Goal: Task Accomplishment & Management: Use online tool/utility

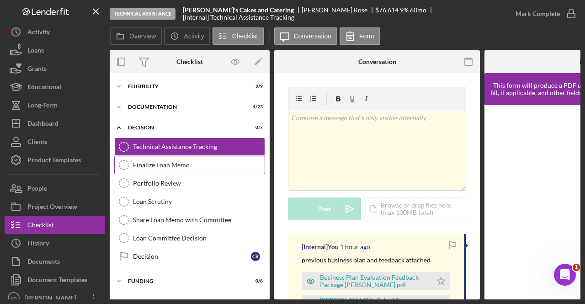
scroll to position [91, 0]
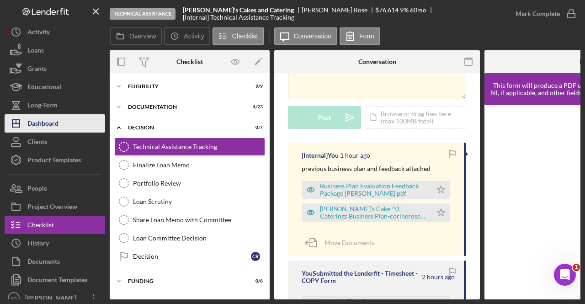
click at [68, 126] on button "Icon/Dashboard Dashboard" at bounding box center [55, 123] width 101 height 18
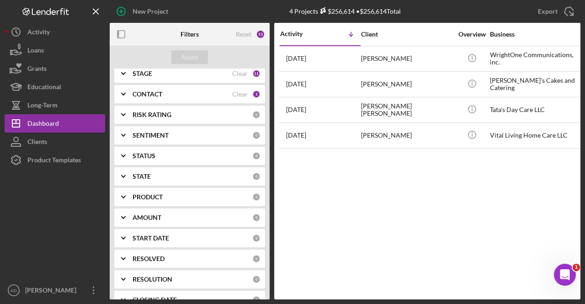
scroll to position [91, 0]
click at [147, 77] on div "STAGE Clear 11" at bounding box center [197, 73] width 128 height 18
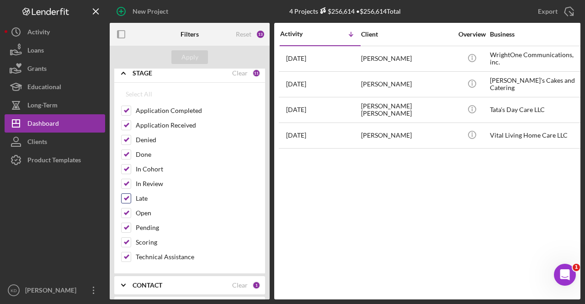
scroll to position [229, 0]
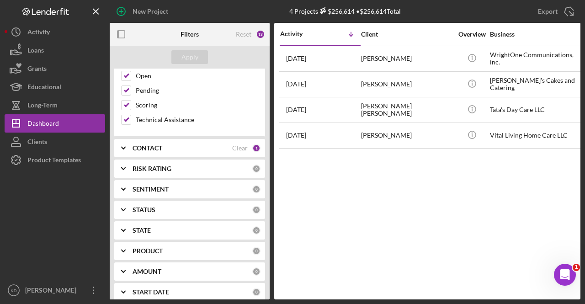
click at [175, 148] on div "CONTACT Clear 1" at bounding box center [197, 148] width 128 height 18
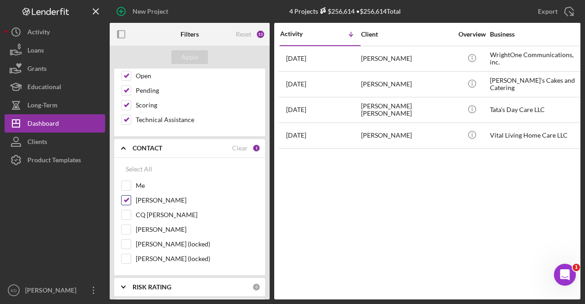
click at [128, 196] on input "[PERSON_NAME]" at bounding box center [126, 200] width 9 height 9
checkbox input "false"
click at [121, 174] on div "Select All Me [PERSON_NAME] [PERSON_NAME] [PERSON_NAME] [PERSON_NAME] (locked) …" at bounding box center [189, 214] width 137 height 108
click at [125, 185] on input "Me" at bounding box center [126, 185] width 9 height 9
checkbox input "true"
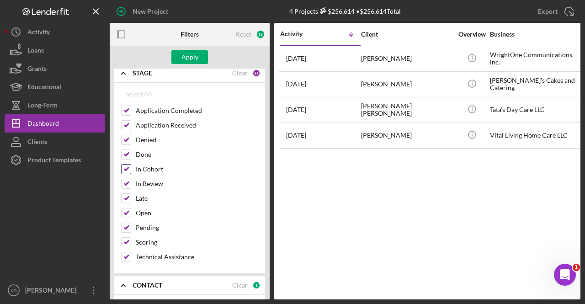
scroll to position [46, 0]
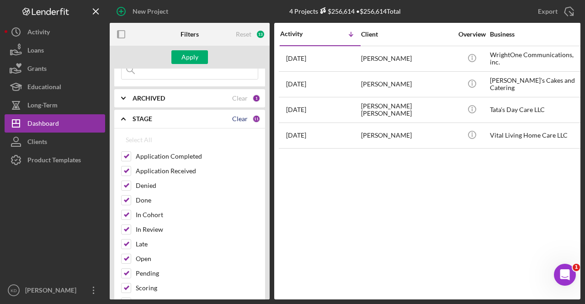
click at [242, 118] on div "Clear" at bounding box center [240, 118] width 16 height 7
checkbox input "false"
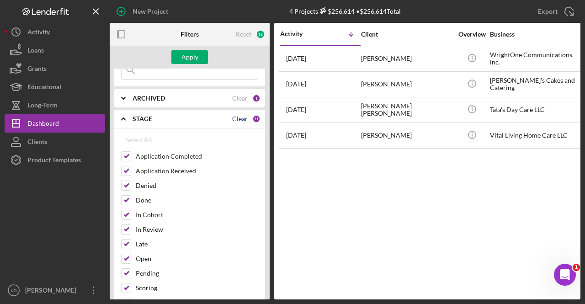
checkbox input "false"
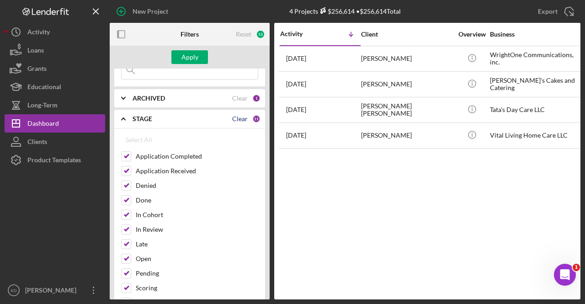
checkbox input "false"
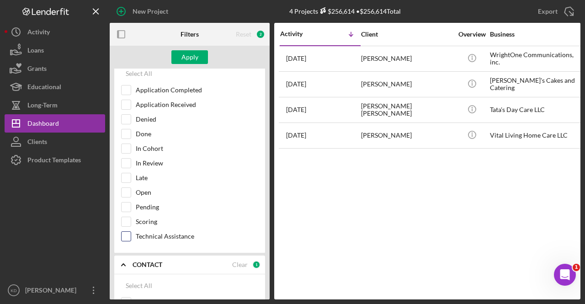
scroll to position [137, 0]
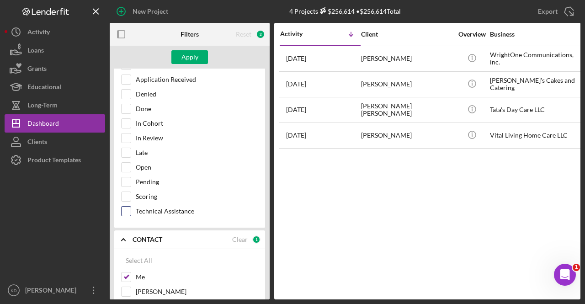
click at [129, 208] on input "Technical Assistance" at bounding box center [126, 211] width 9 height 9
checkbox input "true"
click at [201, 56] on button "Apply" at bounding box center [189, 57] width 37 height 14
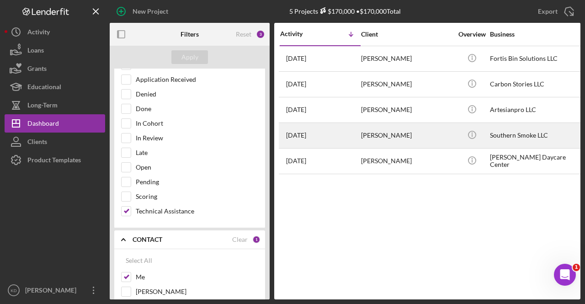
click at [392, 133] on div "[PERSON_NAME]" at bounding box center [406, 135] width 91 height 24
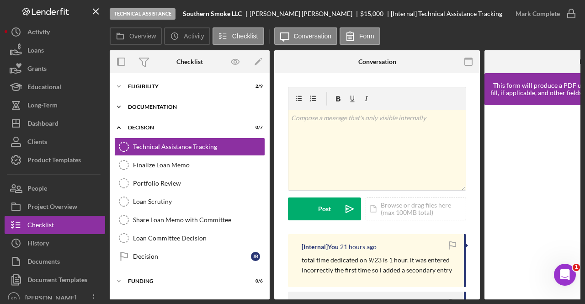
click at [122, 106] on icon "Icon/Expander" at bounding box center [119, 107] width 18 height 18
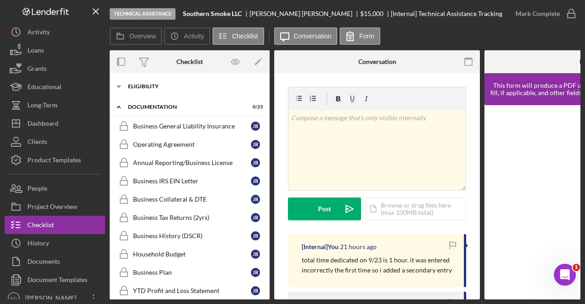
click at [122, 87] on icon "Icon/Expander" at bounding box center [119, 86] width 18 height 18
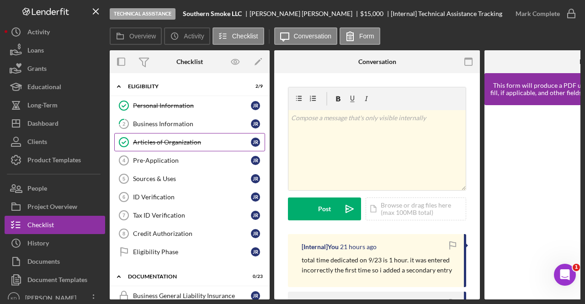
click at [177, 140] on div "Articles of Organization" at bounding box center [192, 141] width 118 height 7
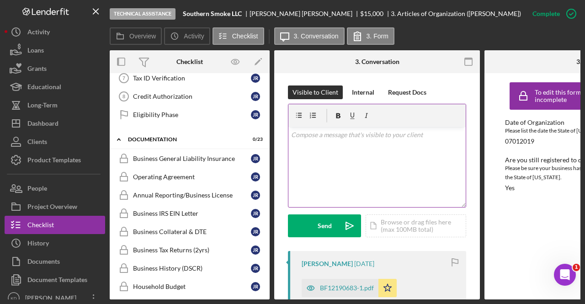
scroll to position [183, 0]
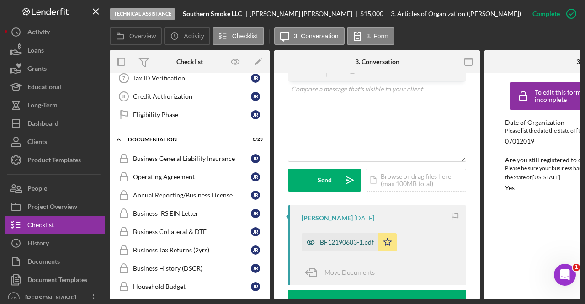
click at [335, 245] on div "BF12190683-1.pdf" at bounding box center [347, 242] width 54 height 7
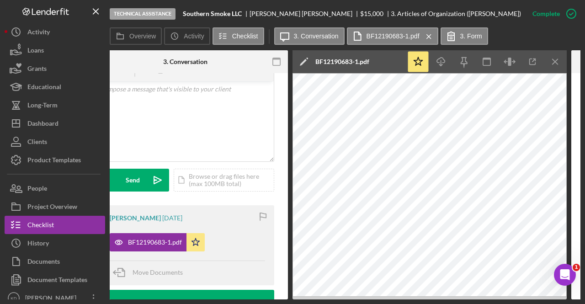
scroll to position [0, 165]
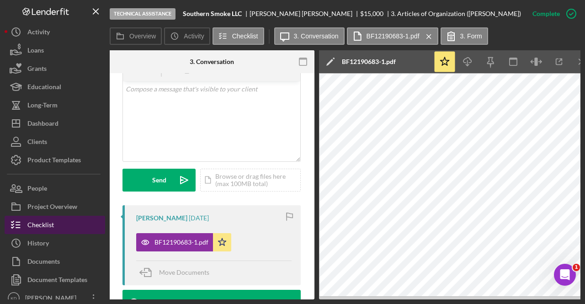
click at [72, 223] on button "Checklist" at bounding box center [55, 225] width 101 height 18
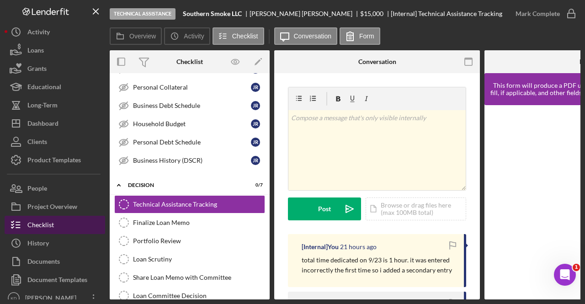
scroll to position [545, 0]
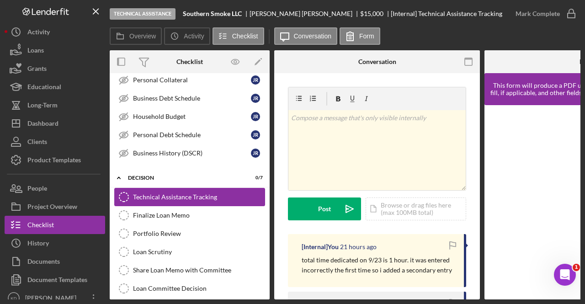
click at [180, 193] on div "Technical Assistance Tracking" at bounding box center [199, 196] width 132 height 7
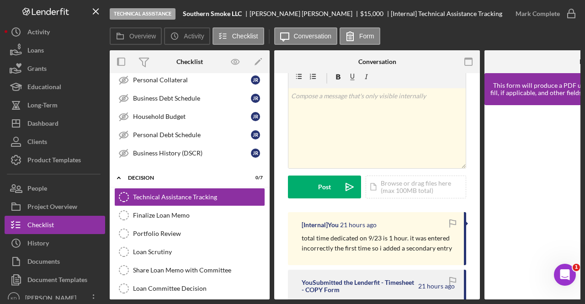
scroll to position [0, 0]
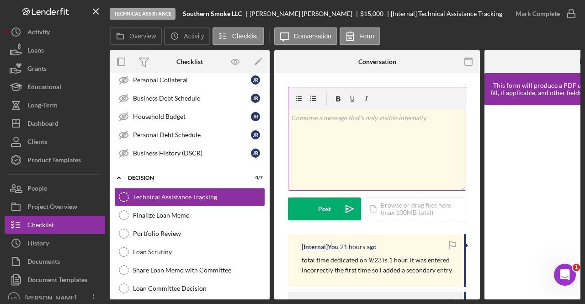
click at [353, 133] on div "v Color teal Color pink Remove color Add row above Add row below Add column bef…" at bounding box center [376, 150] width 177 height 80
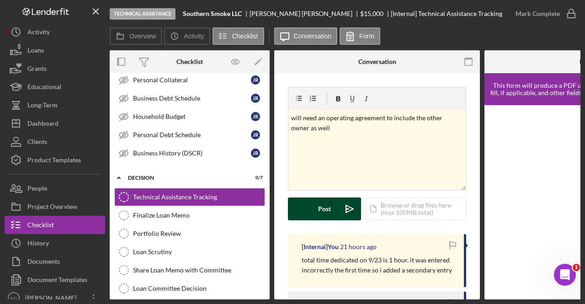
click at [328, 210] on div "Post" at bounding box center [324, 208] width 13 height 23
